Goal: Information Seeking & Learning: Learn about a topic

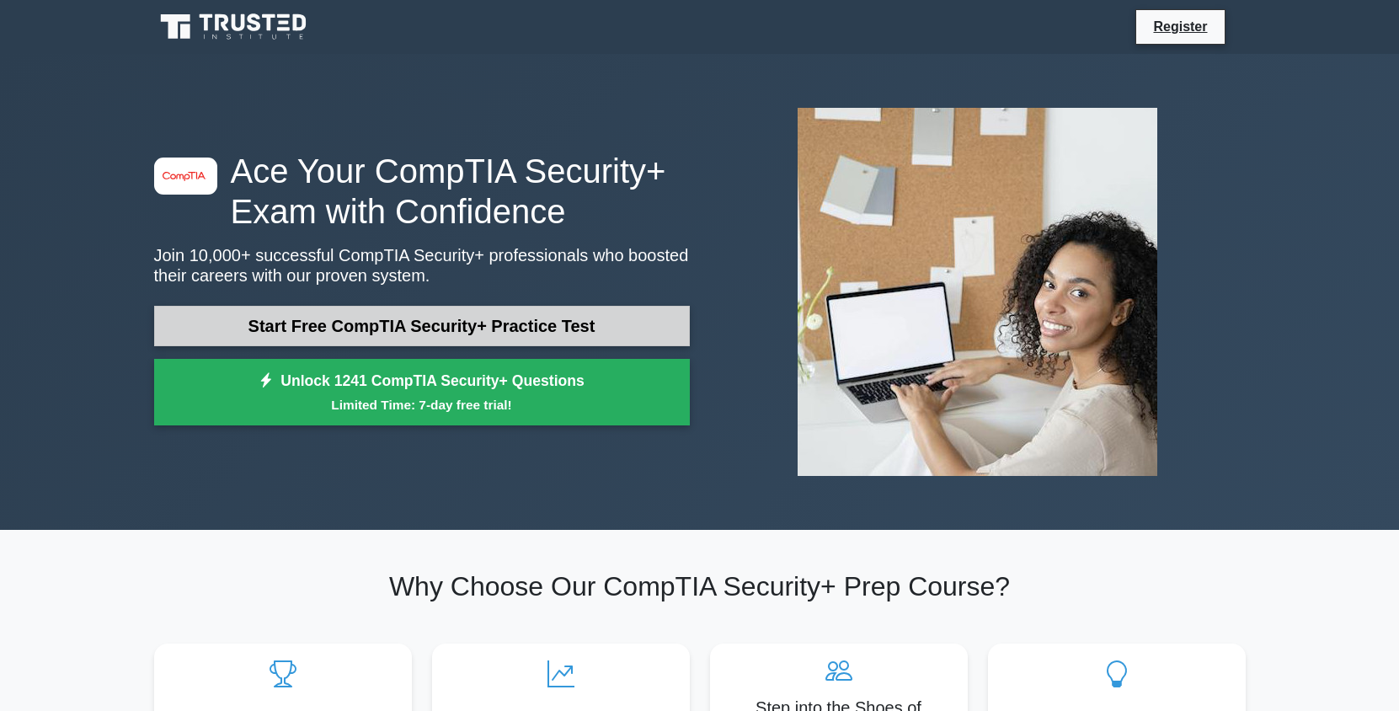
click at [611, 333] on link "Start Free CompTIA Security+ Practice Test" at bounding box center [422, 326] width 536 height 40
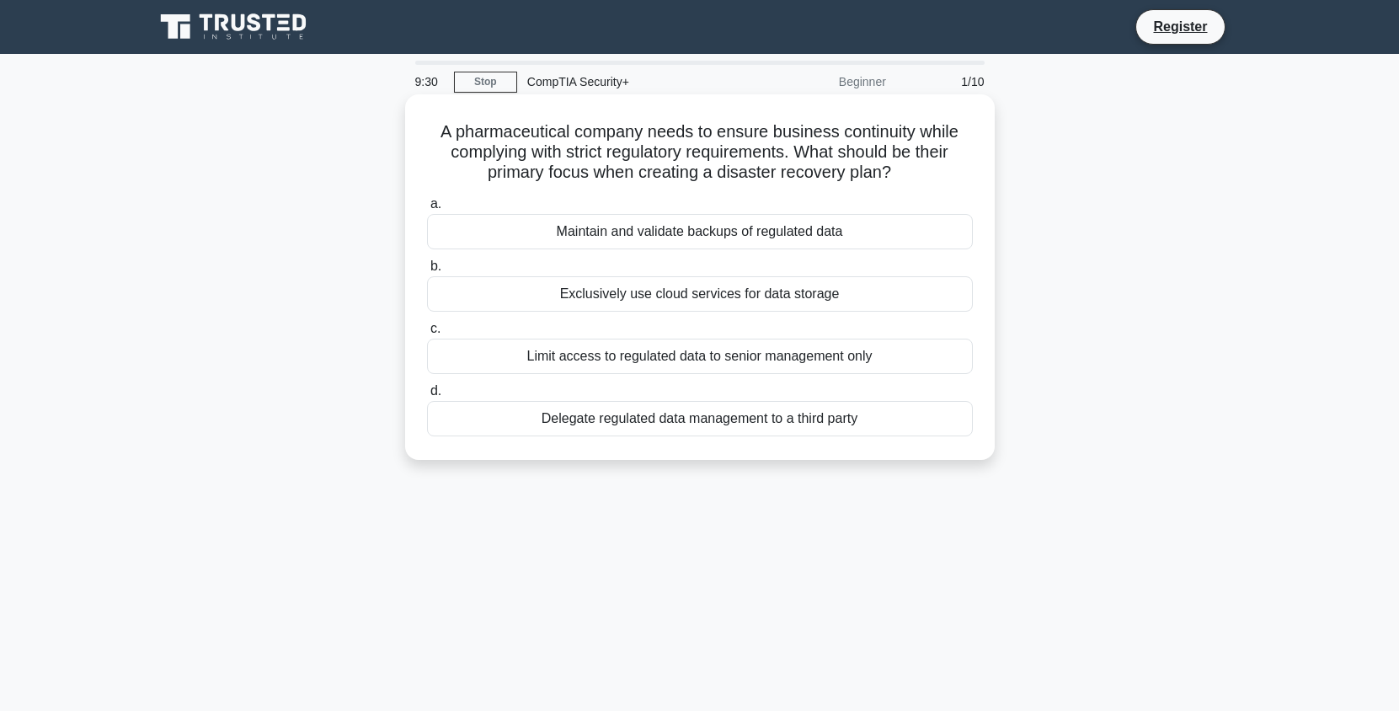
click at [860, 357] on div "Limit access to regulated data to senior management only" at bounding box center [700, 356] width 546 height 35
click at [427, 334] on input "c. Limit access to regulated data to senior management only" at bounding box center [427, 328] width 0 height 11
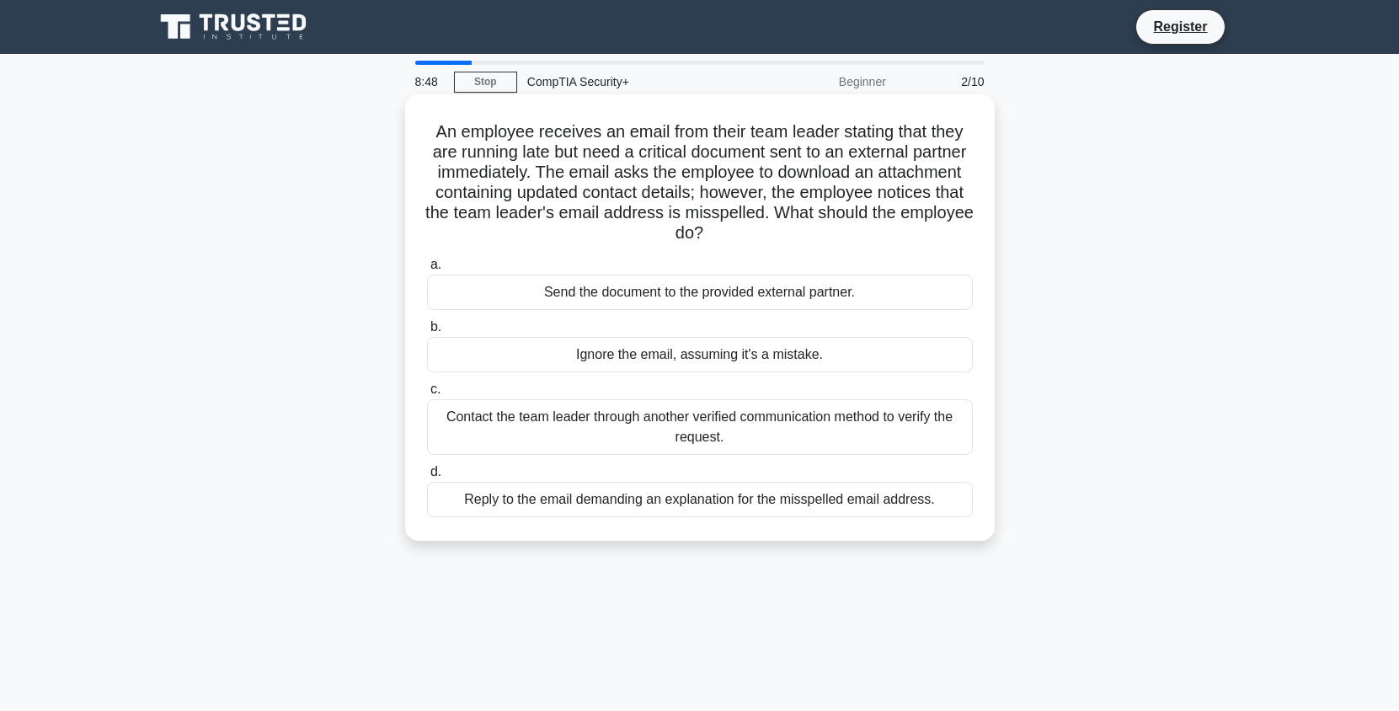
click at [949, 433] on div "Contact the team leader through another verified communication method to verify…" at bounding box center [700, 427] width 546 height 56
click at [427, 395] on input "c. Contact the team leader through another verified communication method to ver…" at bounding box center [427, 389] width 0 height 11
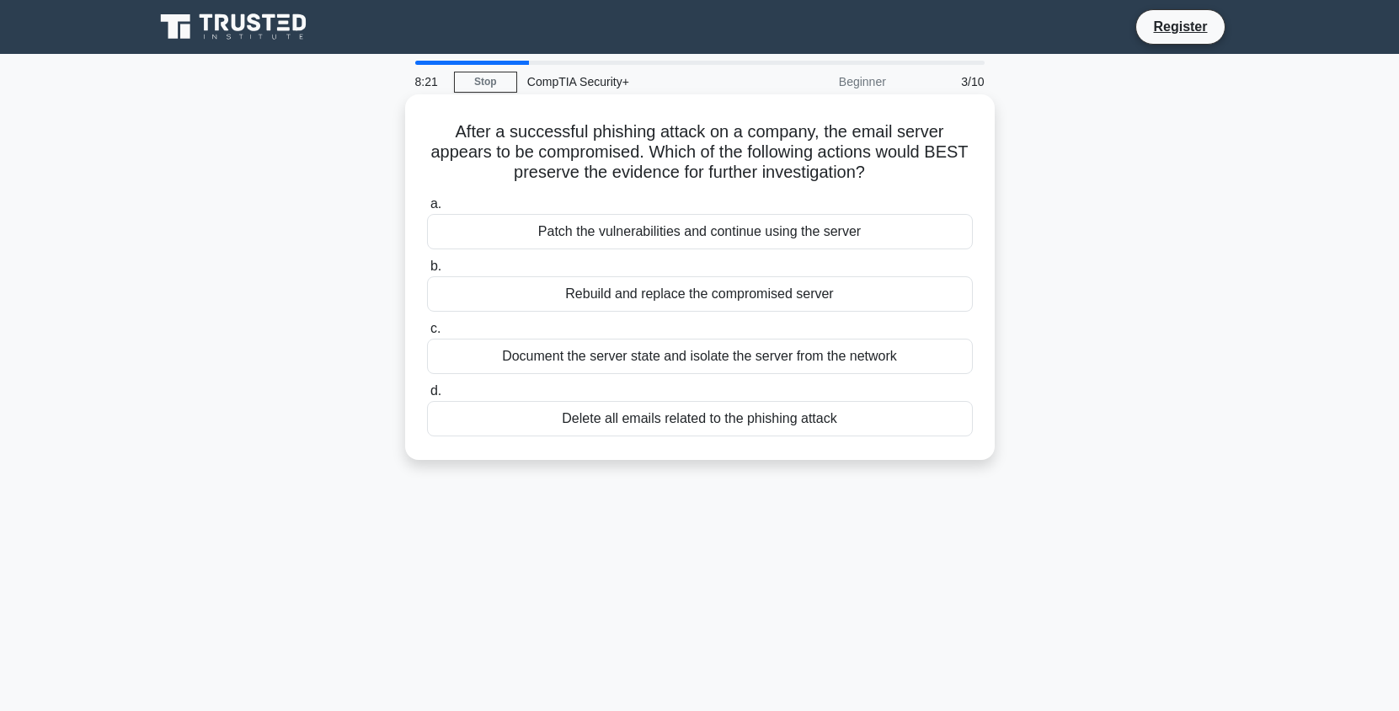
click at [941, 363] on div "Document the server state and isolate the server from the network" at bounding box center [700, 356] width 546 height 35
click at [427, 334] on input "c. Document the server state and isolate the server from the network" at bounding box center [427, 328] width 0 height 11
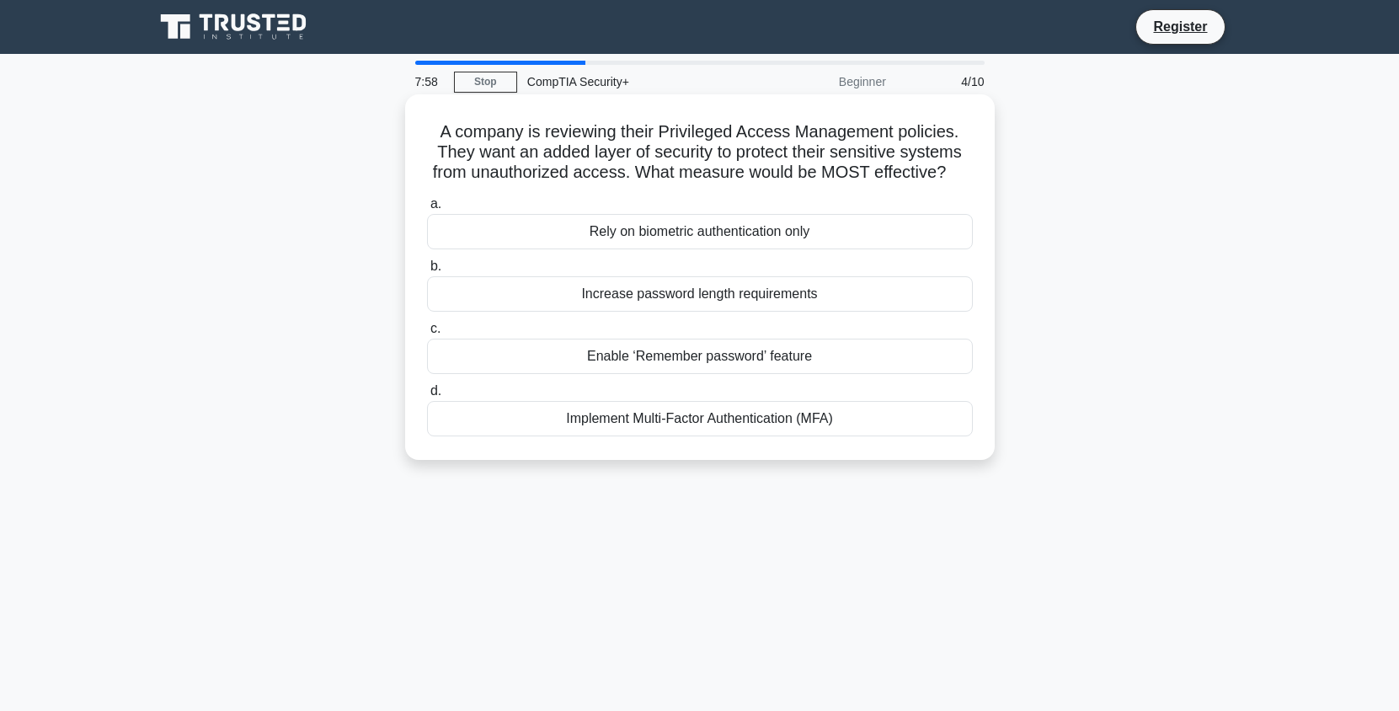
click at [913, 416] on div "Implement Multi-Factor Authentication (MFA)" at bounding box center [700, 418] width 546 height 35
click at [427, 397] on input "d. Implement Multi-Factor Authentication (MFA)" at bounding box center [427, 391] width 0 height 11
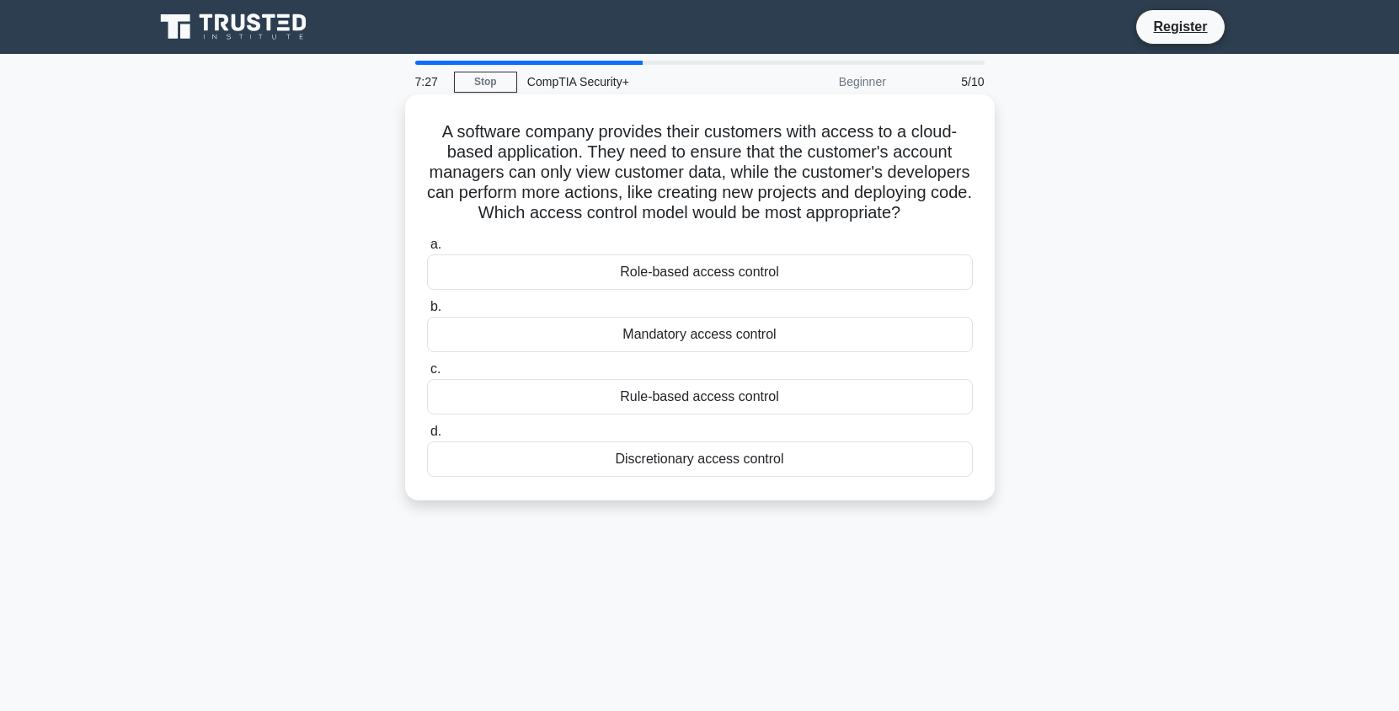
click at [930, 285] on div "Role-based access control" at bounding box center [700, 271] width 546 height 35
click at [427, 250] on input "a. Role-based access control" at bounding box center [427, 244] width 0 height 11
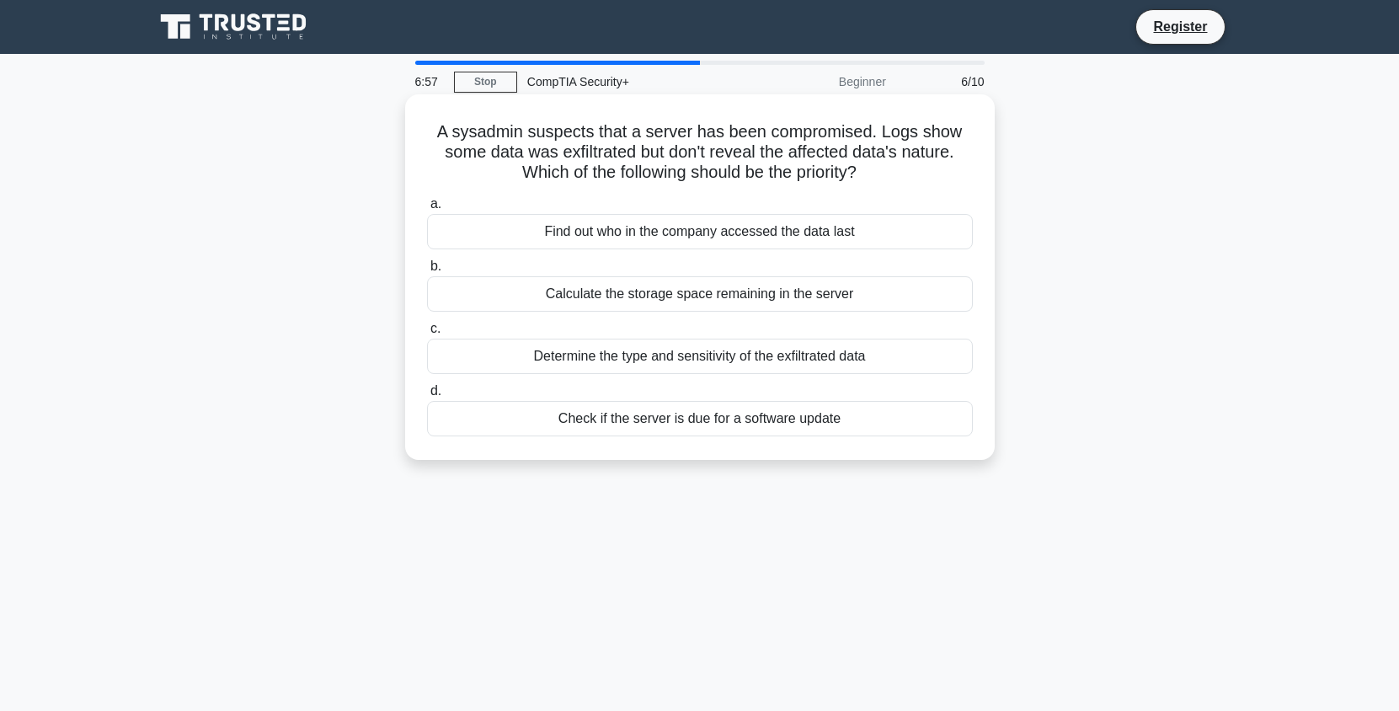
click at [935, 361] on div "Determine the type and sensitivity of the exfiltrated data" at bounding box center [700, 356] width 546 height 35
click at [427, 334] on input "c. Determine the type and sensitivity of the exfiltrated data" at bounding box center [427, 328] width 0 height 11
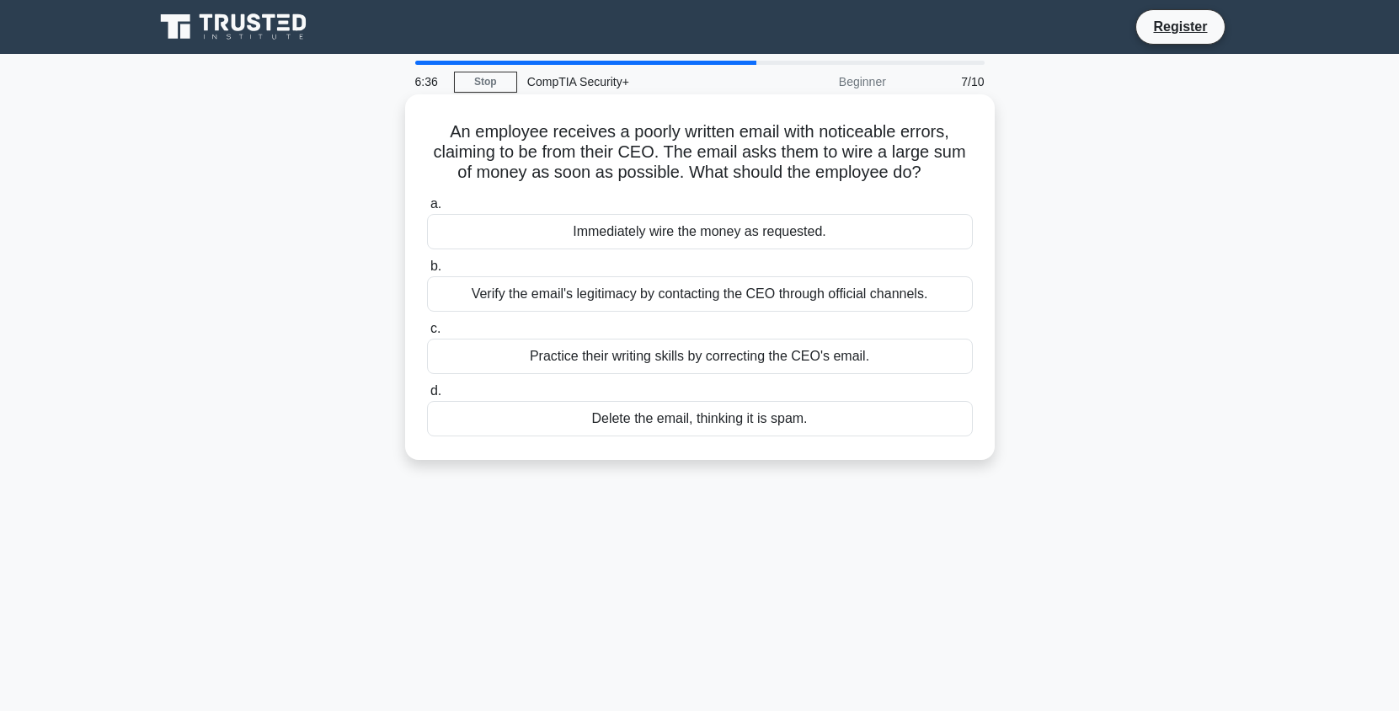
click at [945, 289] on div "Verify the email's legitimacy by contacting the CEO through official channels." at bounding box center [700, 293] width 546 height 35
click at [427, 272] on input "b. Verify the email's legitimacy by contacting the CEO through official channel…" at bounding box center [427, 266] width 0 height 11
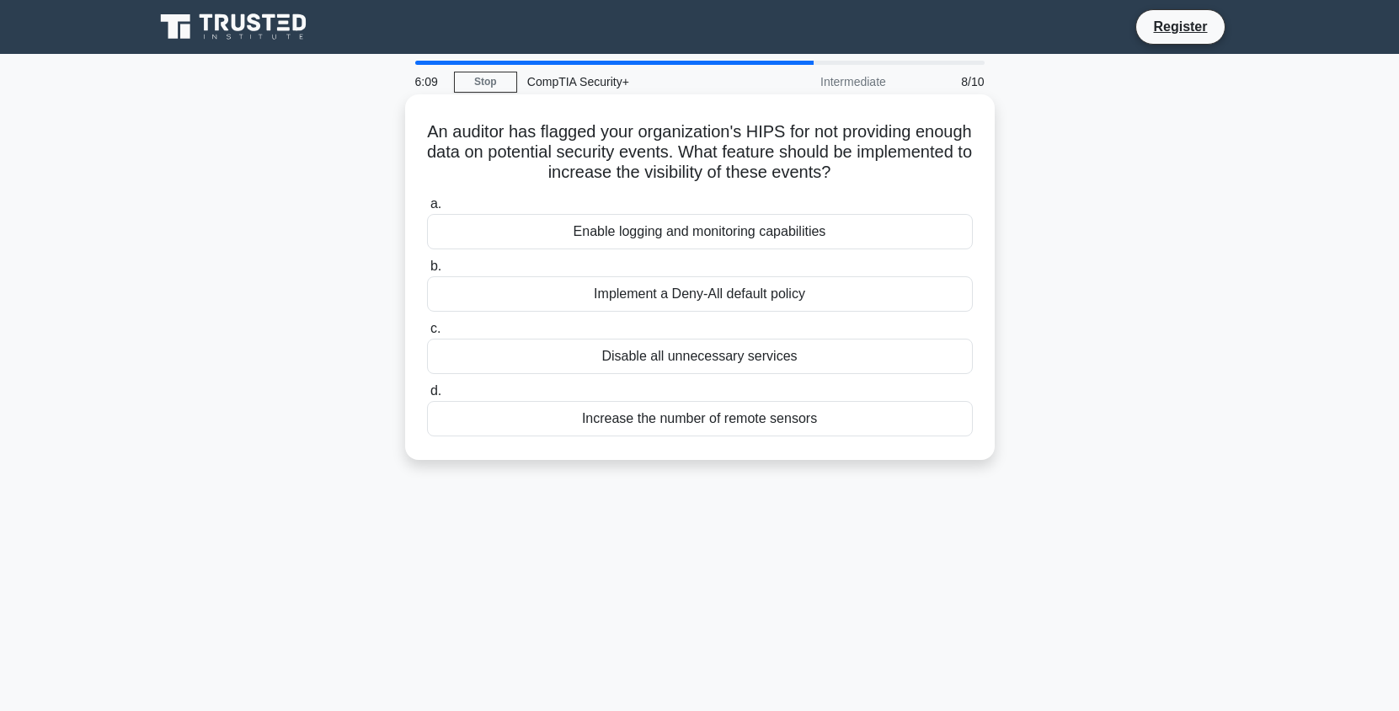
click at [926, 228] on div "Enable logging and monitoring capabilities" at bounding box center [700, 231] width 546 height 35
click at [427, 210] on input "a. Enable logging and monitoring capabilities" at bounding box center [427, 204] width 0 height 11
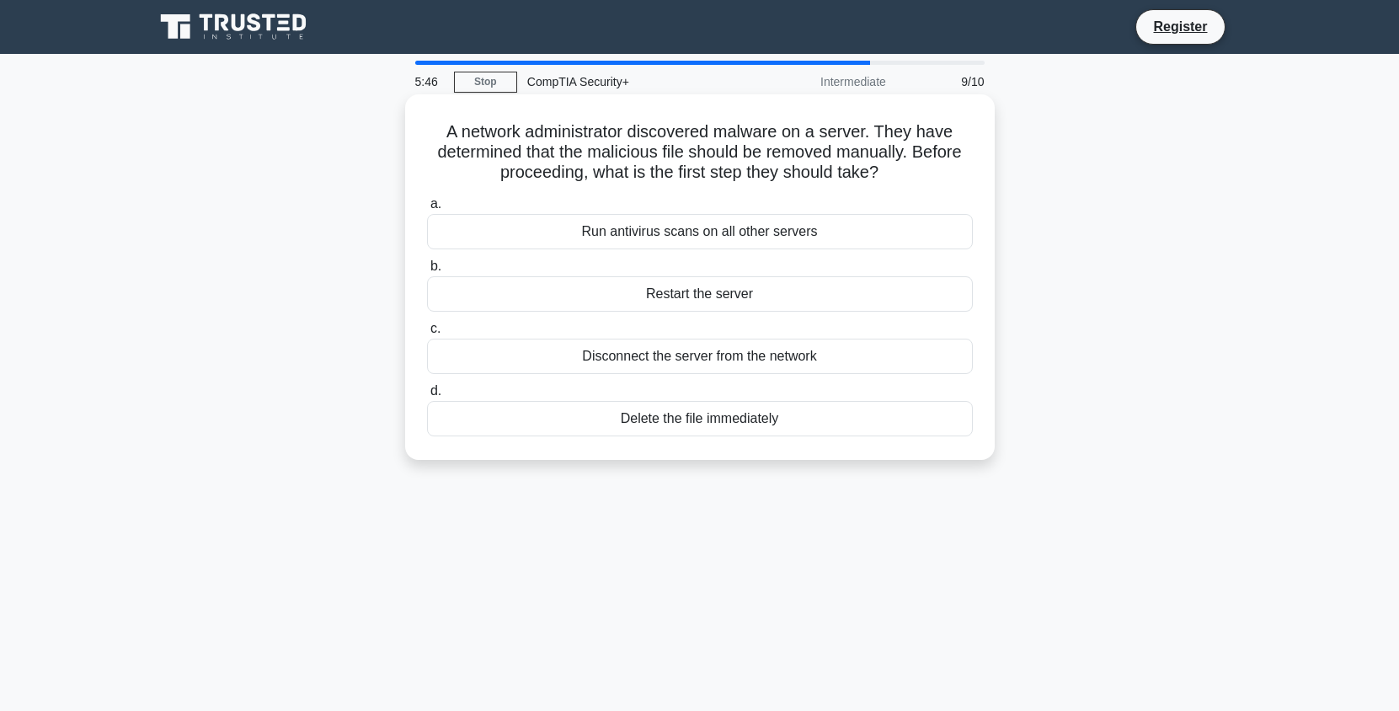
click at [935, 356] on div "Disconnect the server from the network" at bounding box center [700, 356] width 546 height 35
click at [427, 334] on input "c. Disconnect the server from the network" at bounding box center [427, 328] width 0 height 11
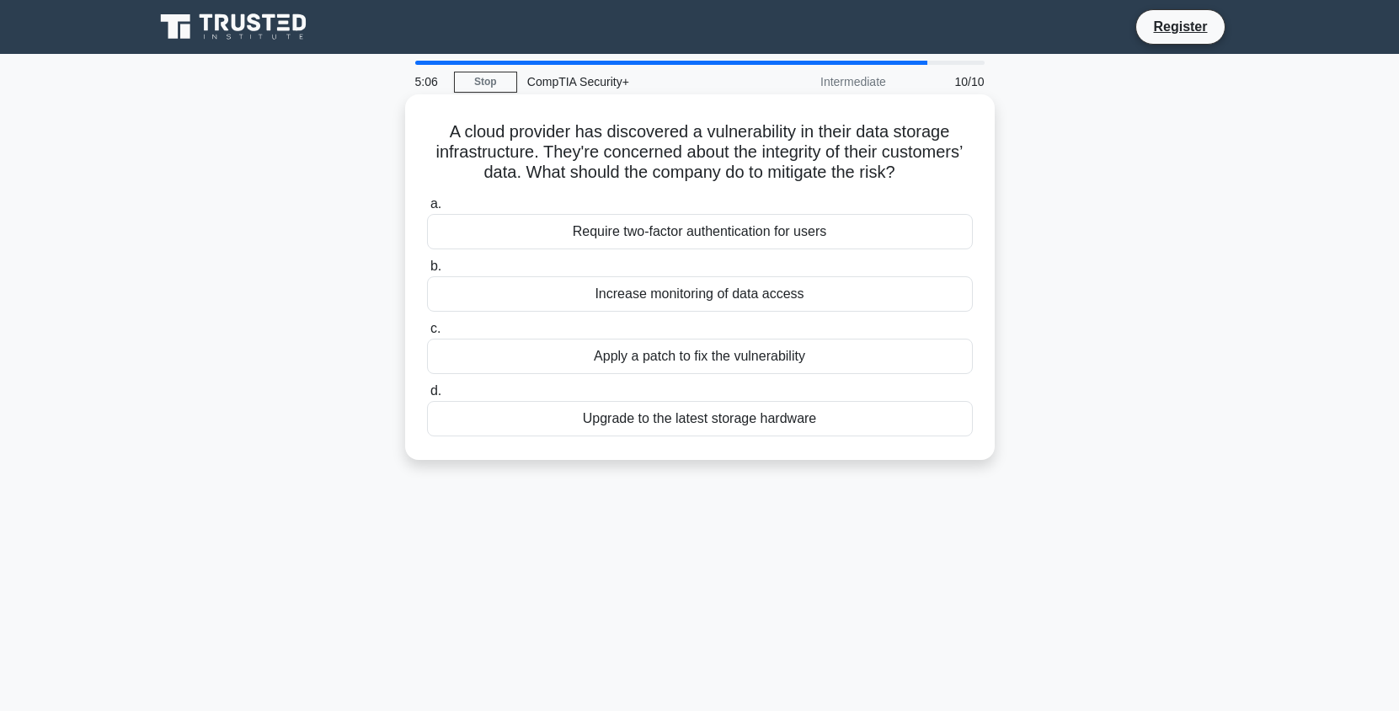
click at [895, 352] on div "Apply a patch to fix the vulnerability" at bounding box center [700, 356] width 546 height 35
click at [427, 334] on input "c. Apply a patch to fix the vulnerability" at bounding box center [427, 328] width 0 height 11
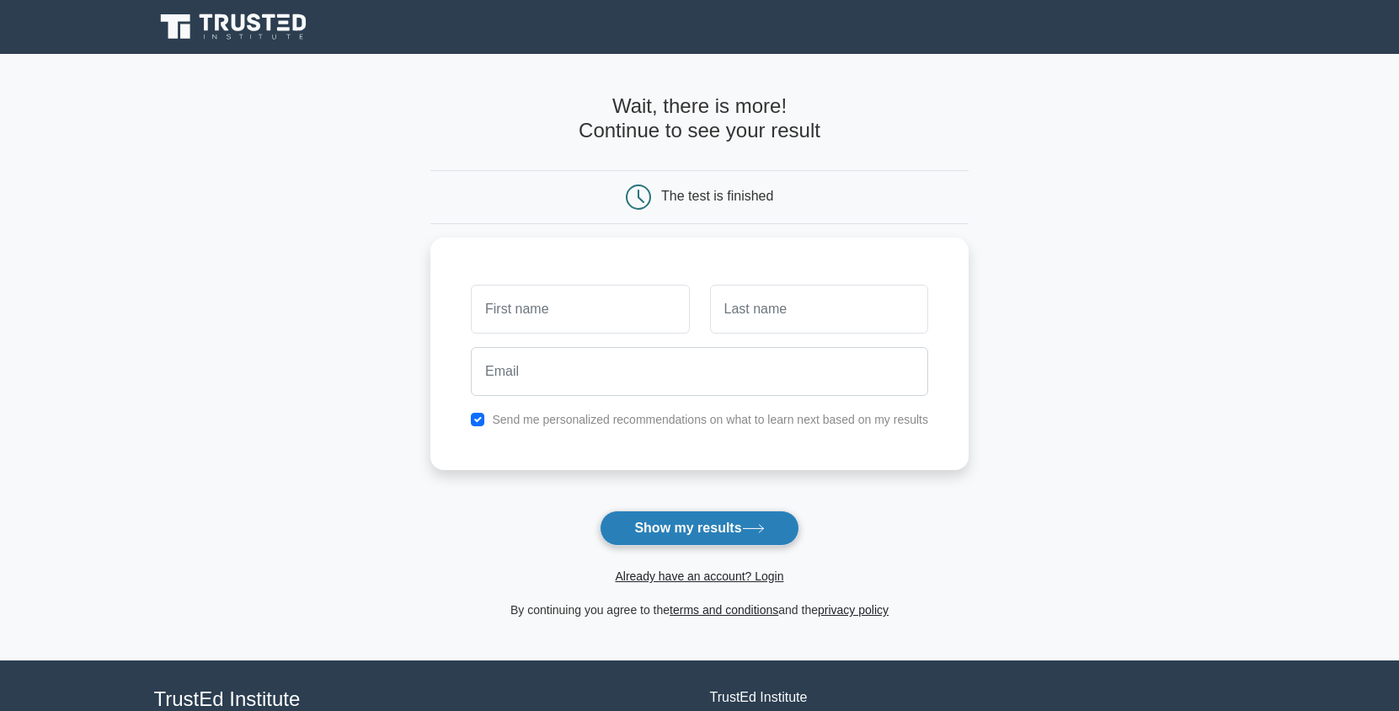
click at [689, 524] on button "Show my results" at bounding box center [699, 527] width 199 height 35
